Goal: Task Accomplishment & Management: Manage account settings

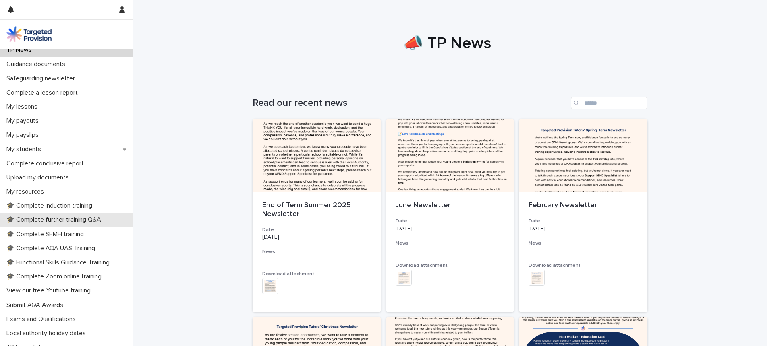
scroll to position [73, 0]
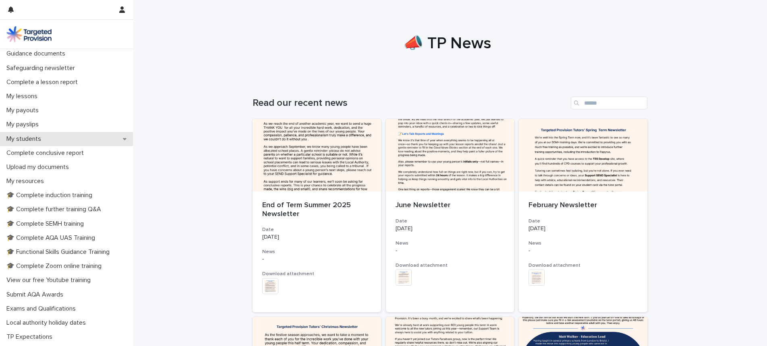
click at [51, 136] on div "My students" at bounding box center [66, 139] width 133 height 14
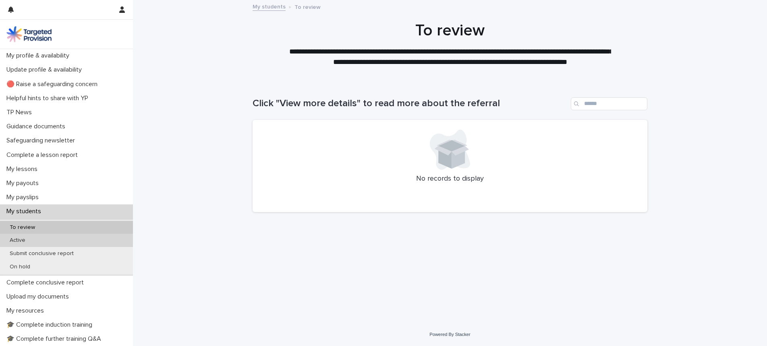
click at [38, 238] on div "Active" at bounding box center [66, 240] width 133 height 13
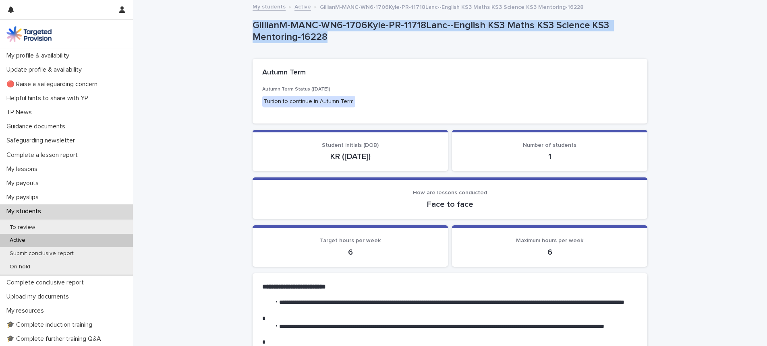
drag, startPoint x: 340, startPoint y: 35, endPoint x: 247, endPoint y: 23, distance: 94.2
copy p "GillianM-MANC-WN6-1706Kyle-PR-11718Lanc--English KS3 Maths KS3 Science KS3 Ment…"
